Goal: Find specific page/section: Find specific page/section

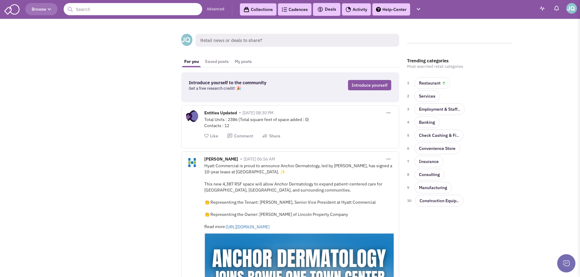
click at [99, 9] on input "text" at bounding box center [133, 9] width 139 height 12
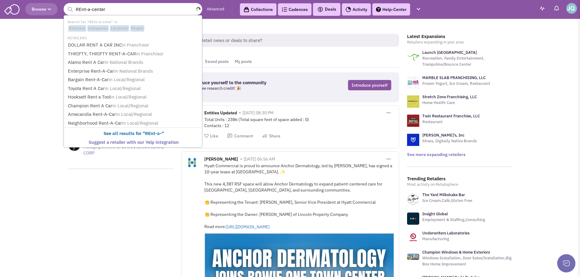
type input "REnt-a-center"
click at [65, 5] on button "submit" at bounding box center [69, 9] width 9 height 9
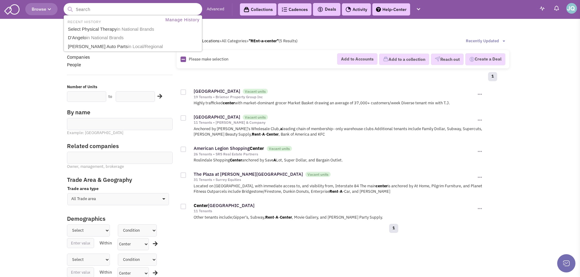
click at [106, 12] on input "text" at bounding box center [133, 9] width 139 height 12
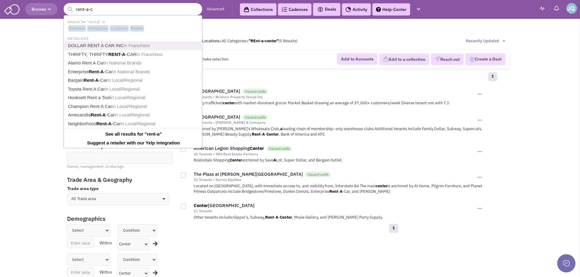
type input "rent-a-ce"
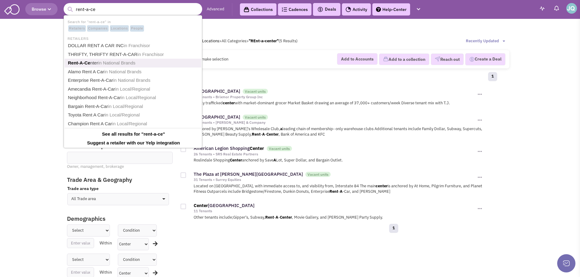
click at [107, 64] on span "in National Brands" at bounding box center [116, 62] width 37 height 5
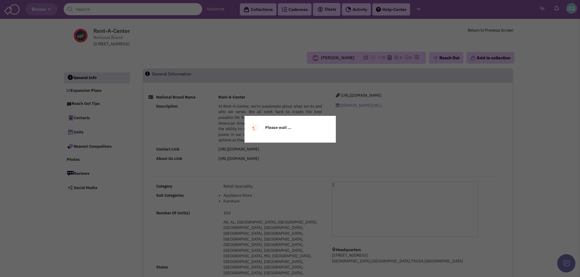
select select
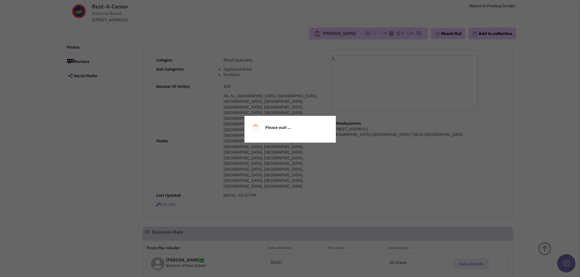
scroll to position [91, 0]
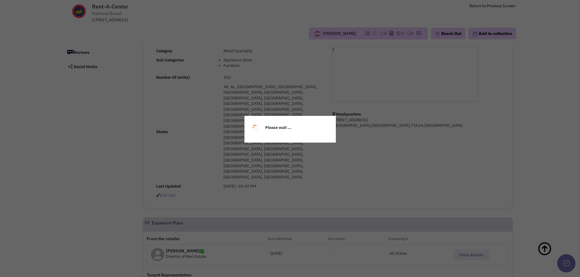
select select
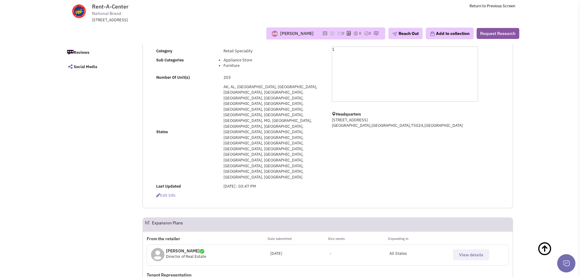
click at [474, 252] on span "View details" at bounding box center [471, 254] width 24 height 5
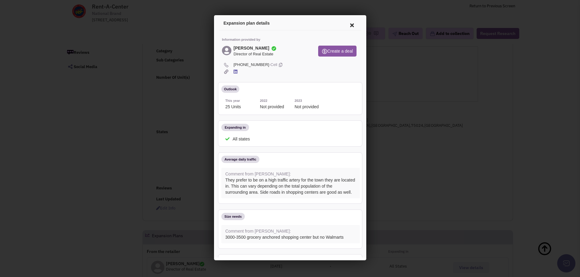
scroll to position [0, 0]
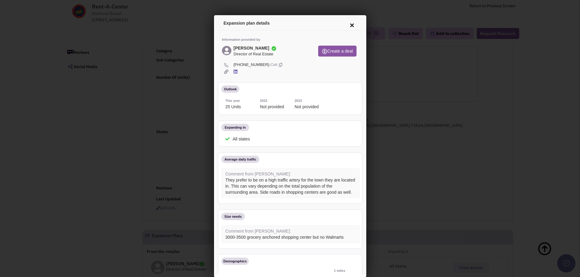
click at [234, 69] on icon at bounding box center [234, 71] width 4 height 5
click at [397, 120] on div at bounding box center [290, 138] width 580 height 277
click at [346, 25] on icon at bounding box center [350, 24] width 13 height 15
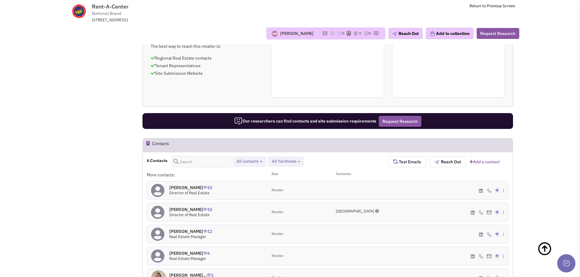
scroll to position [426, 0]
